Goal: Task Accomplishment & Management: Use online tool/utility

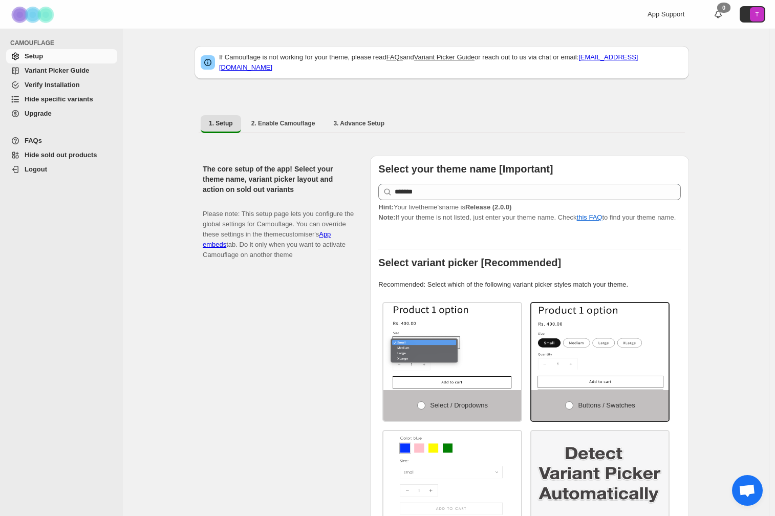
click at [93, 102] on span "Hide specific variants" at bounding box center [59, 99] width 69 height 8
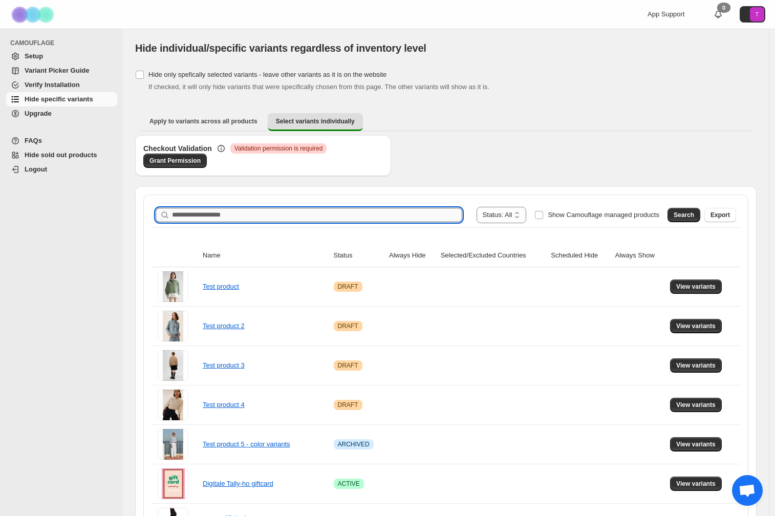
click at [203, 212] on input "Search product name" at bounding box center [317, 215] width 290 height 14
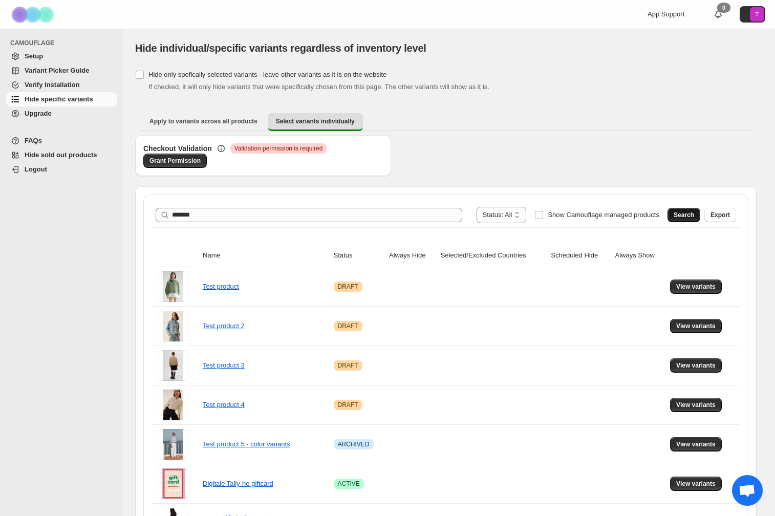
click at [701, 218] on button "Search" at bounding box center [684, 215] width 33 height 14
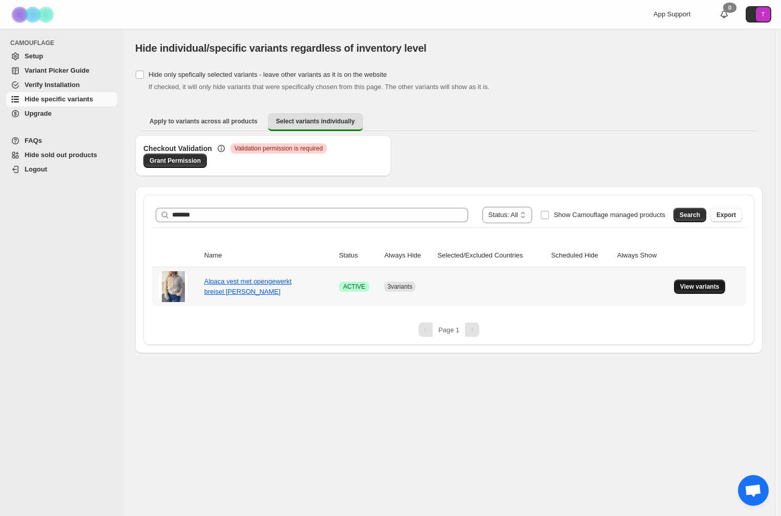
click at [682, 286] on span "View variants" at bounding box center [699, 287] width 39 height 8
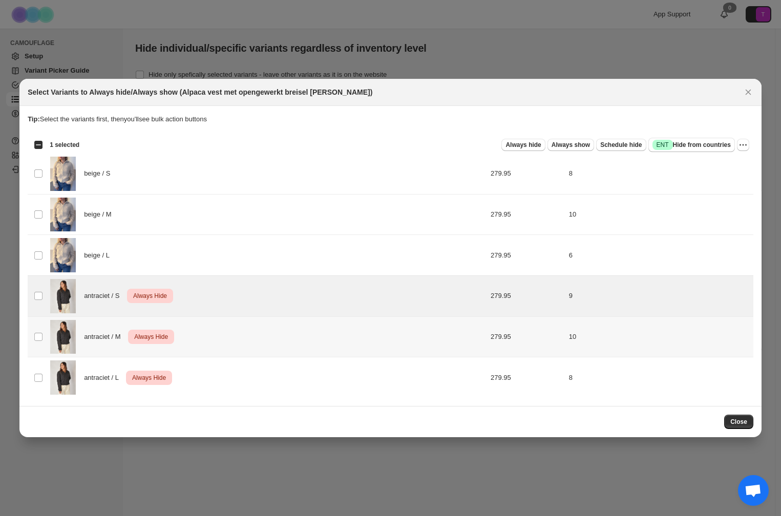
click at [41, 343] on td "Select product variant" at bounding box center [37, 337] width 19 height 41
click at [44, 372] on td "Select product variant" at bounding box center [37, 378] width 19 height 40
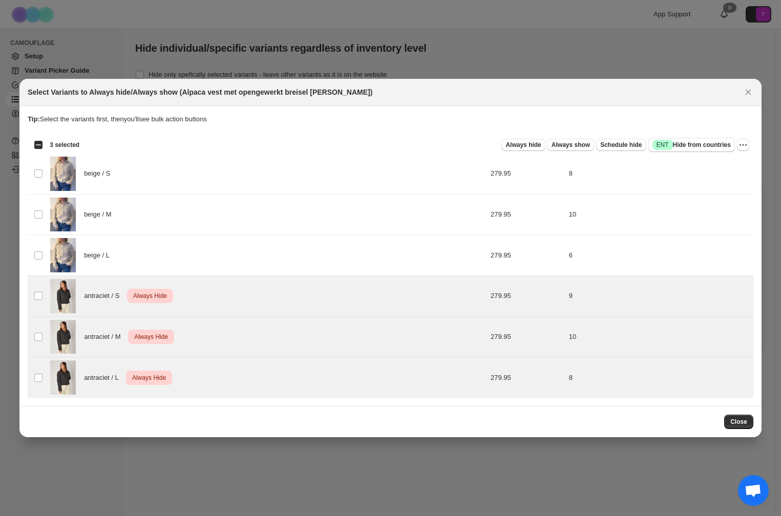
click at [754, 146] on section "Tip: Select the variants first, then you'll see bulk action buttons Loading pro…" at bounding box center [390, 256] width 742 height 300
click at [747, 145] on icon "More actions" at bounding box center [743, 145] width 10 height 10
click at [730, 165] on span "Undo always hide" at bounding box center [706, 165] width 74 height 10
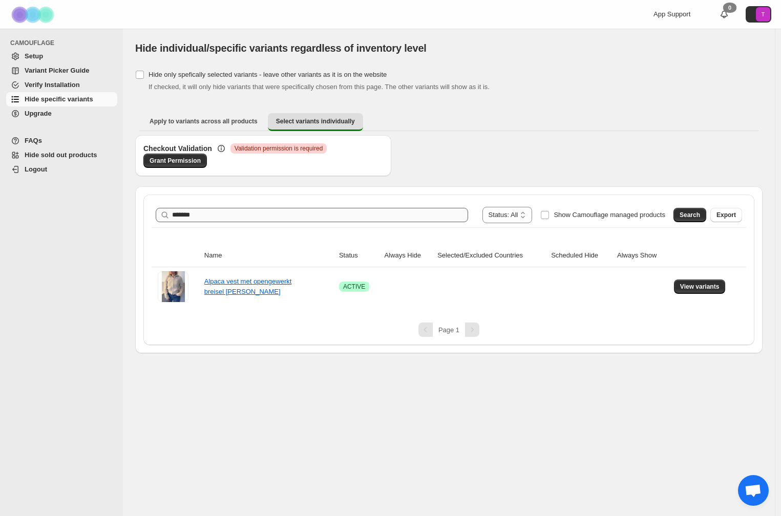
drag, startPoint x: 224, startPoint y: 206, endPoint x: 211, endPoint y: 211, distance: 14.3
click at [192, 206] on div "**********" at bounding box center [449, 215] width 595 height 25
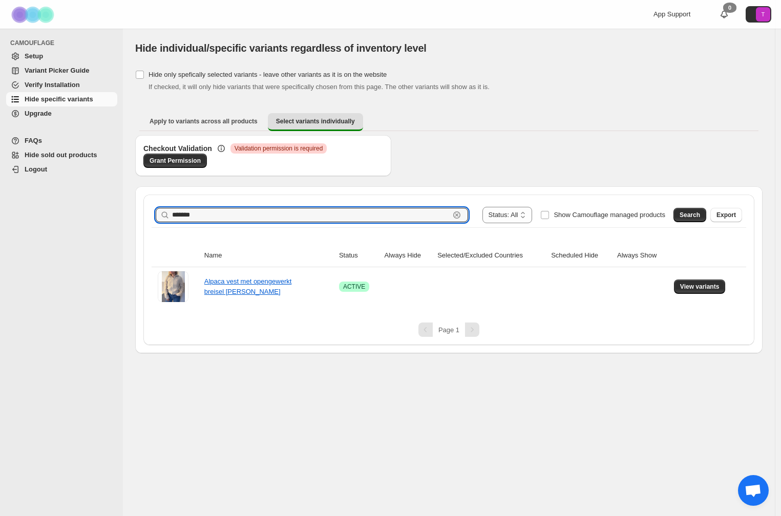
drag, startPoint x: 217, startPoint y: 213, endPoint x: 163, endPoint y: 210, distance: 53.3
click at [164, 210] on div "******* Clear" at bounding box center [312, 215] width 312 height 14
type input "**********"
click at [700, 212] on button "Search" at bounding box center [690, 215] width 33 height 14
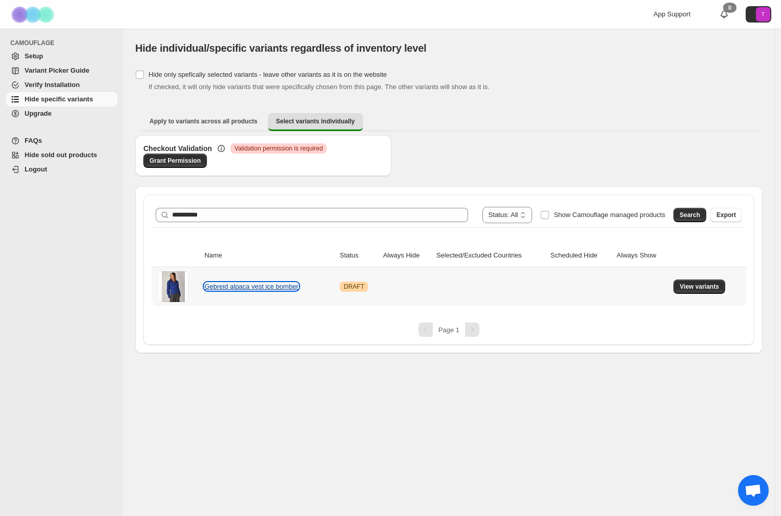
click at [276, 288] on link "Gebreid alpaca vest ice bomber" at bounding box center [251, 287] width 94 height 8
click at [675, 283] on button "View variants" at bounding box center [700, 287] width 52 height 14
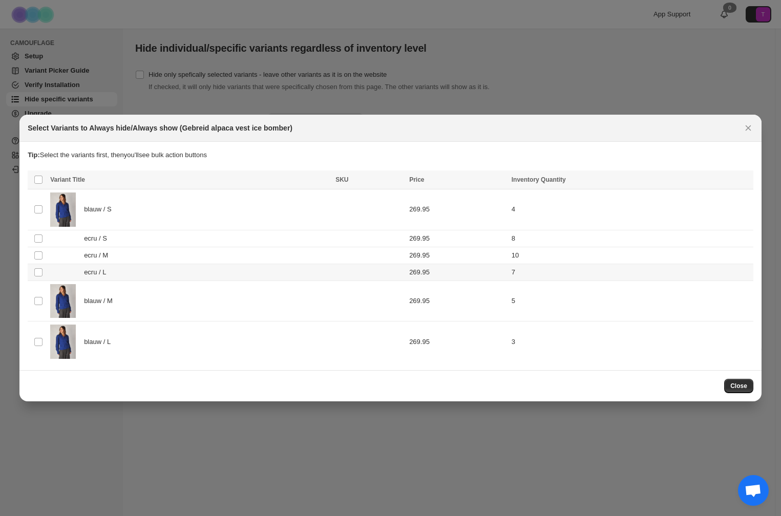
click at [40, 268] on span ":rv:" at bounding box center [38, 272] width 9 height 9
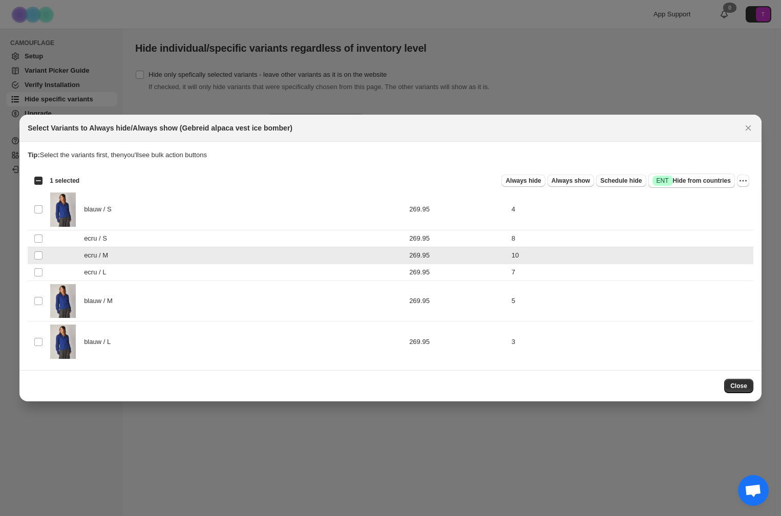
click at [37, 243] on td "Select product variant" at bounding box center [37, 238] width 19 height 17
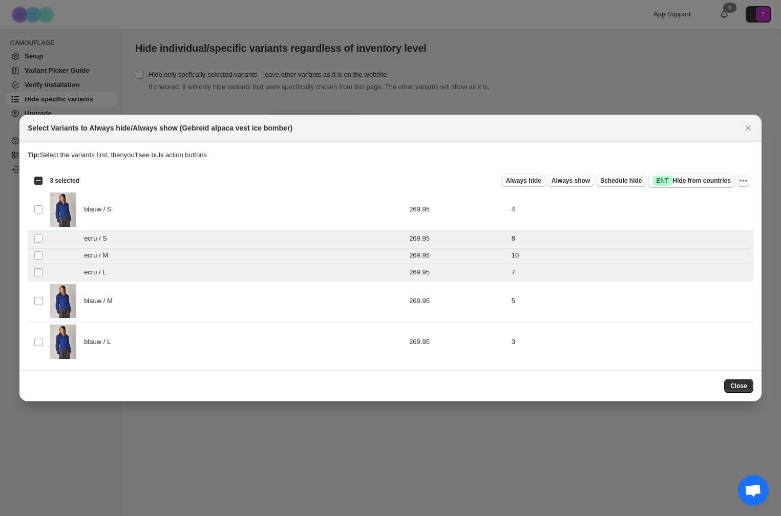
click at [529, 181] on span "Always hide" at bounding box center [523, 181] width 35 height 8
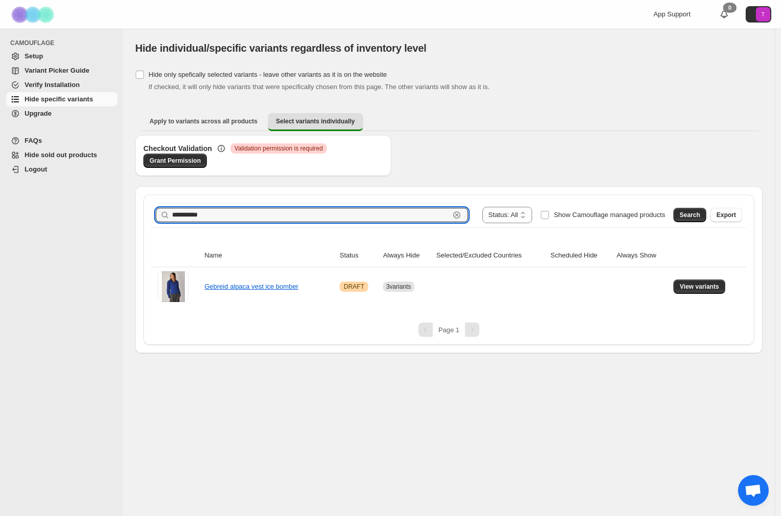
drag, startPoint x: 215, startPoint y: 214, endPoint x: 156, endPoint y: 200, distance: 60.5
click at [157, 204] on div "**********" at bounding box center [449, 215] width 595 height 25
drag, startPoint x: 201, startPoint y: 219, endPoint x: 200, endPoint y: 213, distance: 5.7
click at [199, 218] on input "*****" at bounding box center [311, 215] width 278 height 14
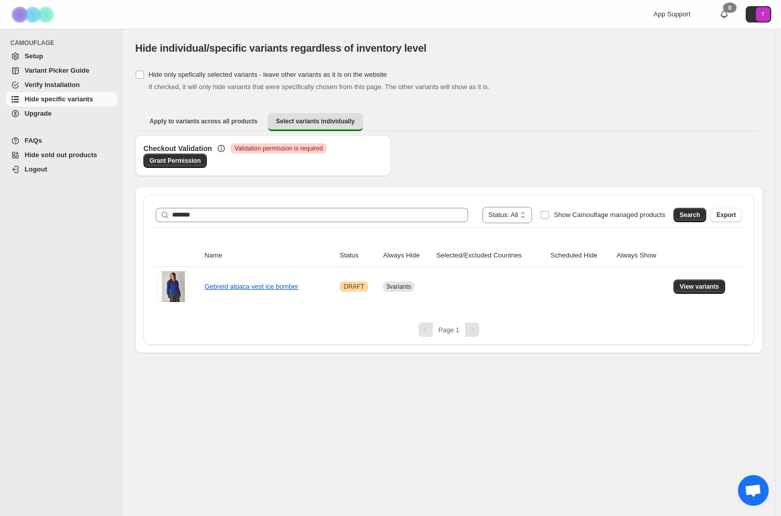
click at [691, 216] on span "Search" at bounding box center [690, 215] width 20 height 8
click at [236, 285] on link "Zacht alpaca gilet met rits chaleco elisa" at bounding box center [252, 287] width 97 height 18
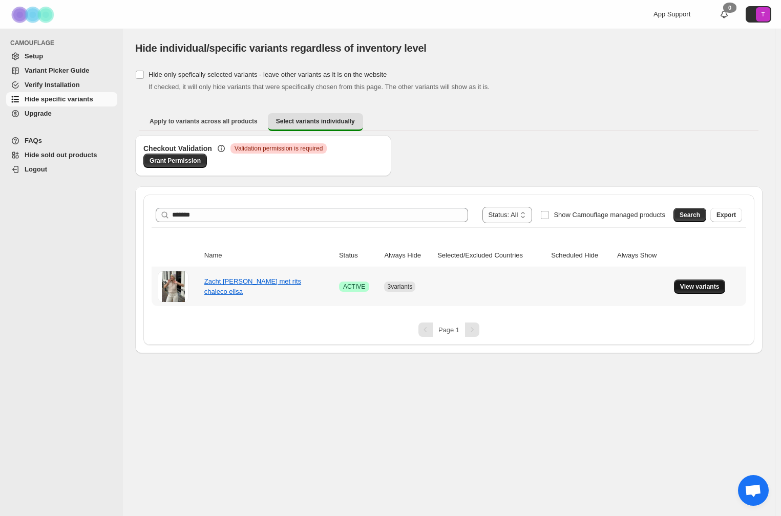
click at [722, 291] on button "View variants" at bounding box center [700, 287] width 52 height 14
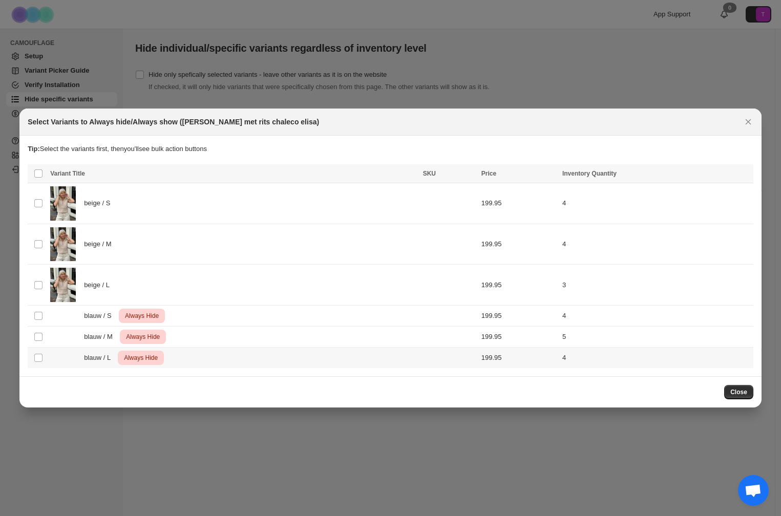
click at [57, 356] on div "blauw / L Critical Always Hide" at bounding box center [233, 358] width 367 height 14
click at [55, 332] on div "blauw / M Critical Always Hide" at bounding box center [233, 337] width 367 height 14
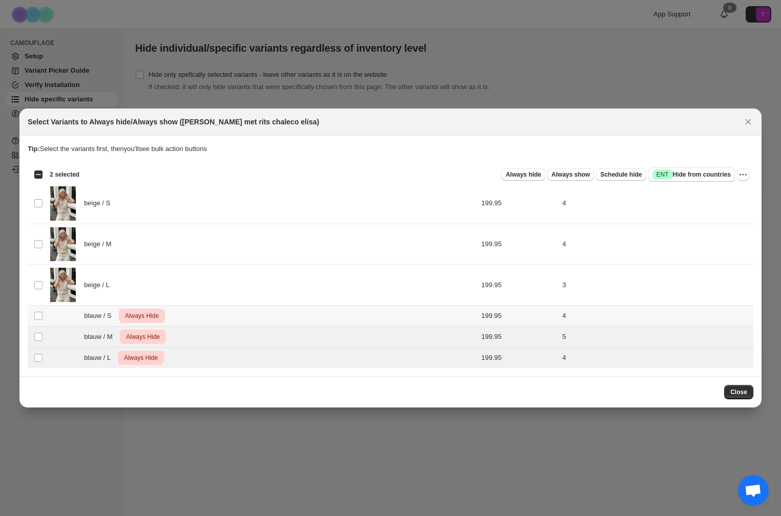
click at [57, 317] on div "blauw / S Critical Always Hide" at bounding box center [233, 316] width 367 height 14
click at [737, 175] on button "More actions" at bounding box center [743, 175] width 12 height 12
click at [721, 191] on span "Undo always hide" at bounding box center [706, 195] width 74 height 10
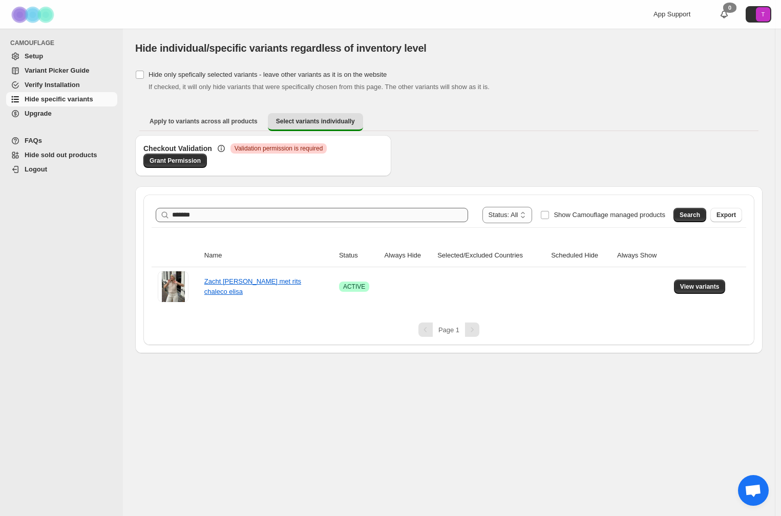
drag, startPoint x: 201, startPoint y: 223, endPoint x: 190, endPoint y: 213, distance: 15.6
click at [182, 214] on div "**********" at bounding box center [449, 215] width 595 height 25
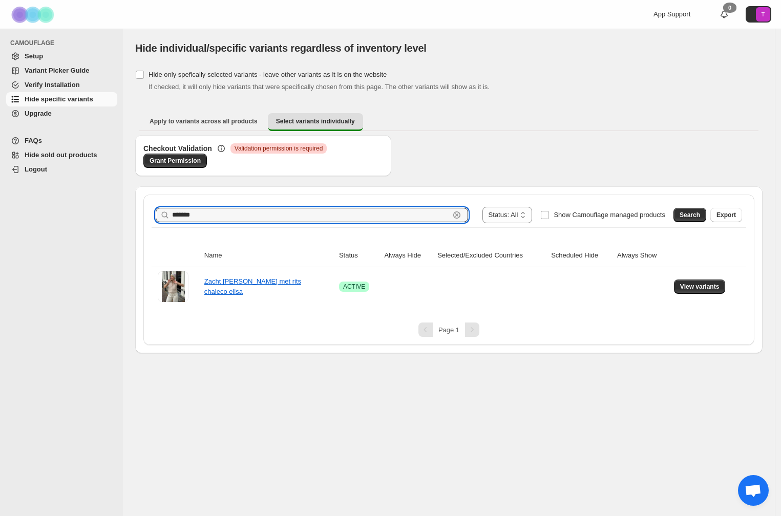
drag, startPoint x: 197, startPoint y: 213, endPoint x: 168, endPoint y: 207, distance: 29.2
click at [168, 208] on div "******* Clear" at bounding box center [312, 215] width 312 height 14
type input "********"
click at [683, 218] on span "Search" at bounding box center [690, 215] width 20 height 8
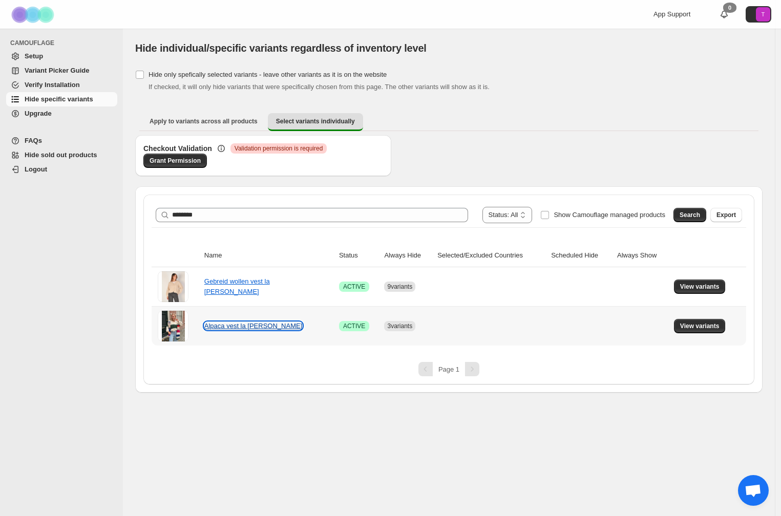
click at [241, 325] on link "Alpaca vest la linda" at bounding box center [253, 326] width 98 height 8
click at [693, 328] on span "View variants" at bounding box center [699, 326] width 39 height 8
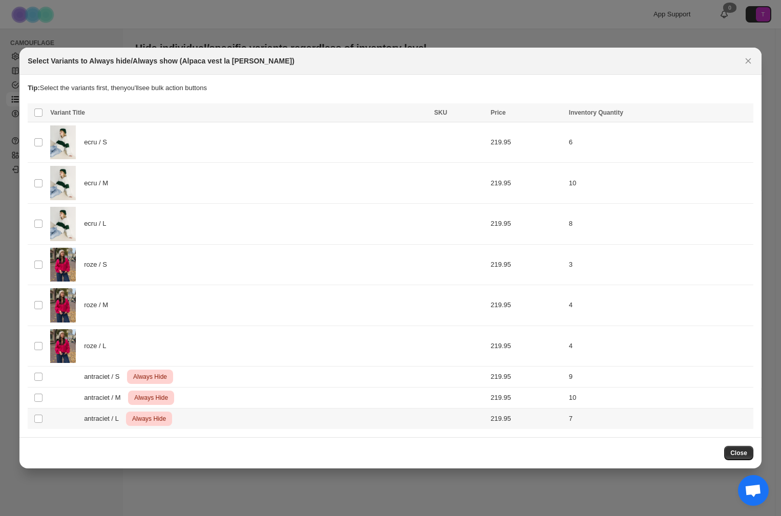
drag, startPoint x: 50, startPoint y: 421, endPoint x: 50, endPoint y: 413, distance: 7.7
click at [50, 421] on td "antraciet / L Critical Always Hide" at bounding box center [239, 419] width 384 height 21
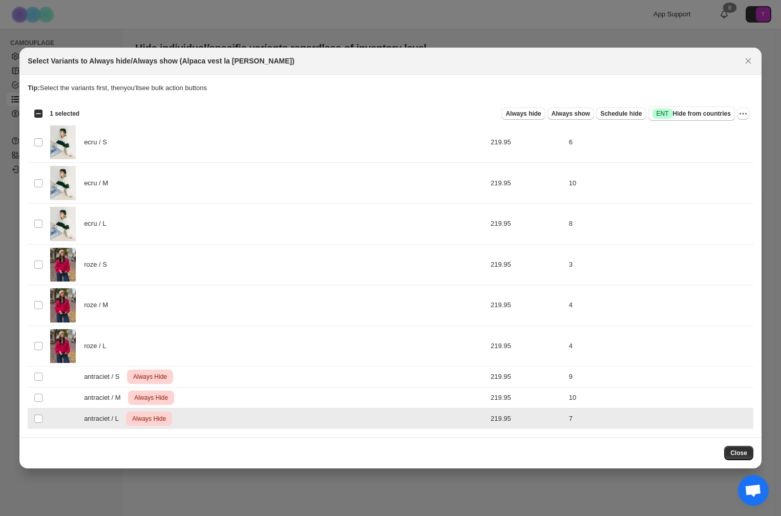
click at [49, 402] on td "antraciet / M Critical Always Hide" at bounding box center [239, 398] width 384 height 21
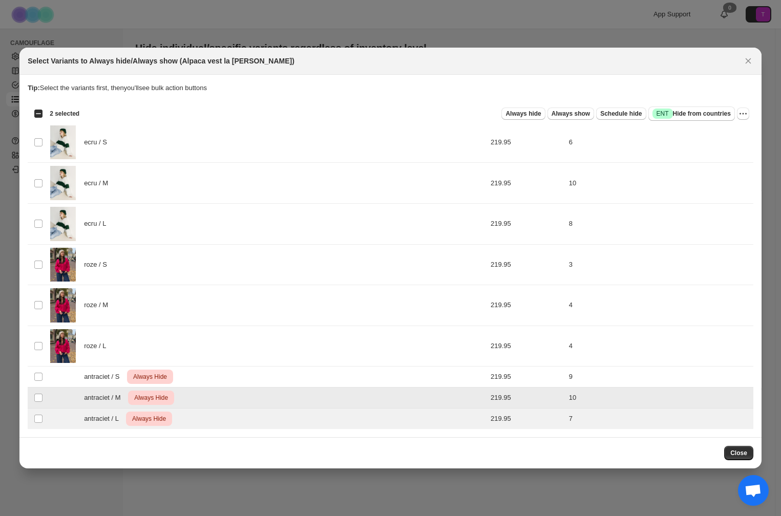
click at [46, 383] on td "Select product variant" at bounding box center [37, 377] width 19 height 21
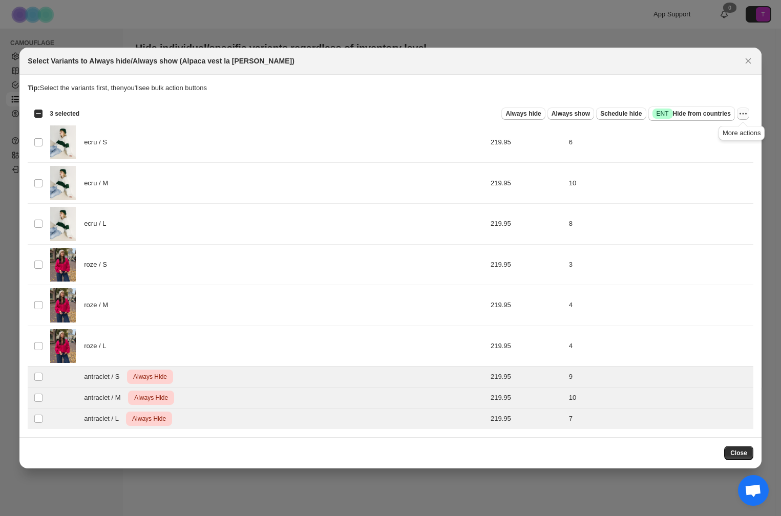
click at [744, 113] on icon "More actions" at bounding box center [743, 114] width 10 height 10
click at [723, 130] on span "Undo always hide" at bounding box center [706, 134] width 74 height 10
click at [740, 450] on span "Close" at bounding box center [738, 453] width 17 height 8
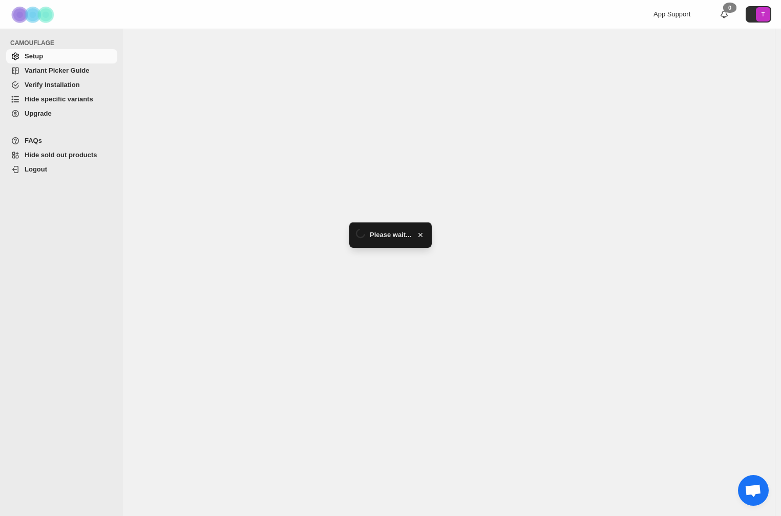
click at [42, 101] on span "Hide specific variants" at bounding box center [59, 99] width 69 height 8
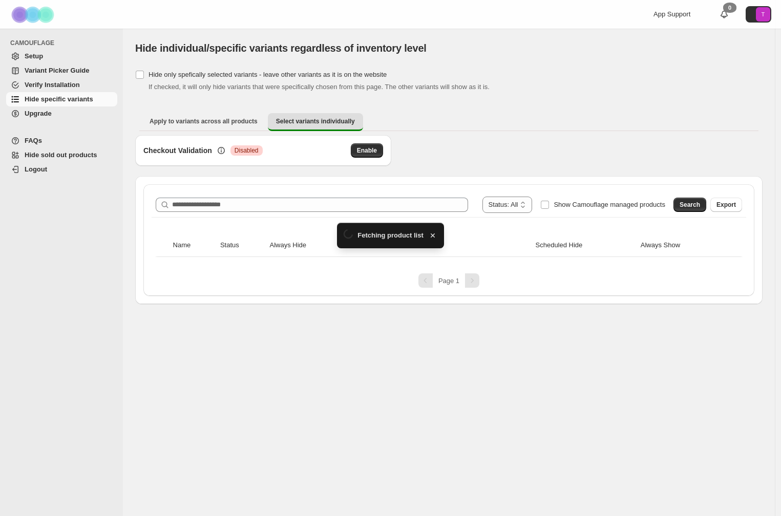
click at [235, 192] on div "**********" at bounding box center [448, 240] width 611 height 112
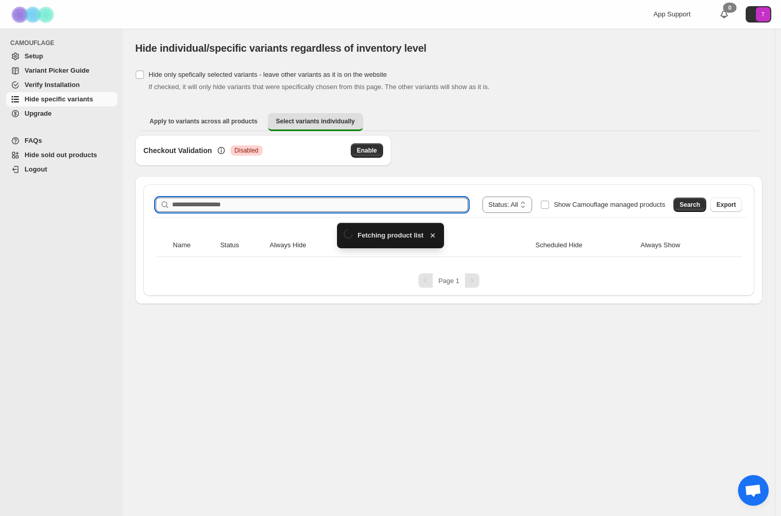
click at [237, 199] on input "Search product name" at bounding box center [320, 205] width 296 height 14
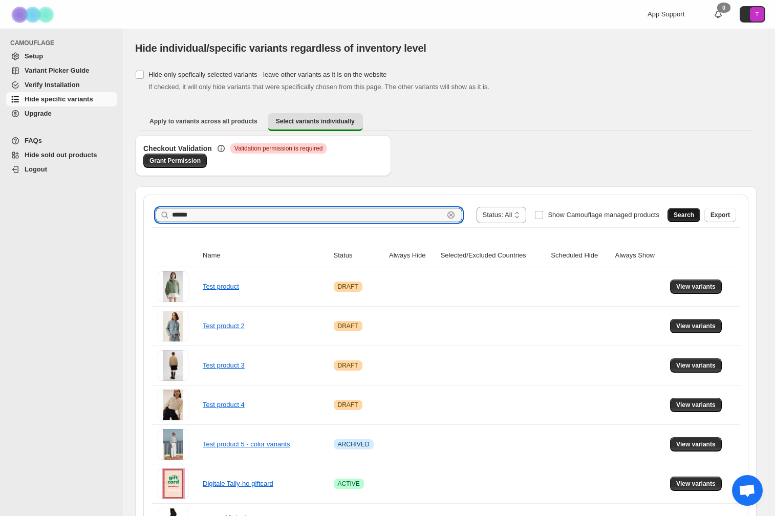
type input "******"
click at [695, 216] on span "Search" at bounding box center [684, 215] width 20 height 8
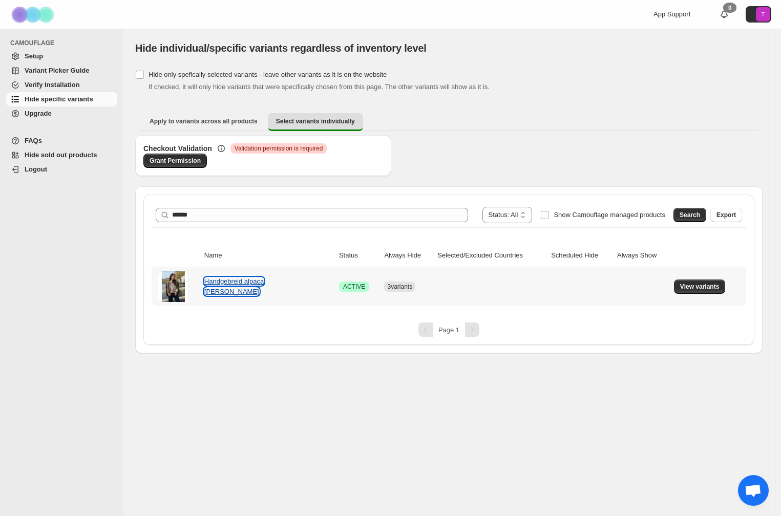
click at [226, 287] on link "Handgebreid alpaca [PERSON_NAME]" at bounding box center [233, 287] width 59 height 18
click at [700, 286] on span "View variants" at bounding box center [699, 287] width 39 height 8
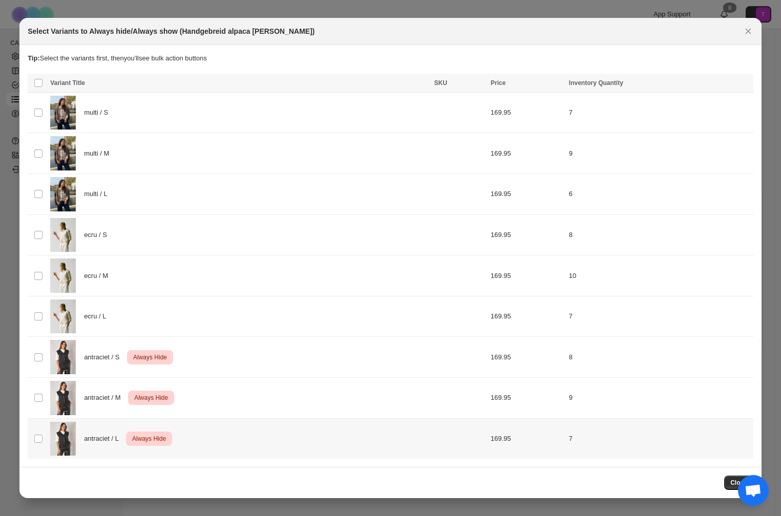
click at [39, 444] on td "Select product variant" at bounding box center [37, 438] width 19 height 40
drag, startPoint x: 46, startPoint y: 408, endPoint x: 48, endPoint y: 371, distance: 36.4
click at [47, 405] on td "Select product variant" at bounding box center [37, 398] width 19 height 41
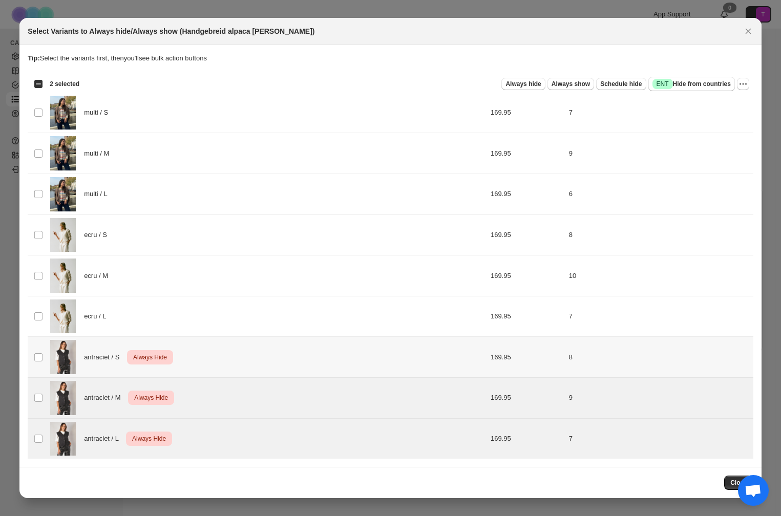
click at [48, 368] on td "antraciet / S Critical Always Hide" at bounding box center [239, 357] width 384 height 41
click at [740, 85] on icon "More actions" at bounding box center [743, 84] width 10 height 10
click at [724, 102] on span "Undo always hide" at bounding box center [706, 104] width 74 height 10
click at [732, 484] on span "Close" at bounding box center [738, 483] width 17 height 8
